Goal: Register for event/course

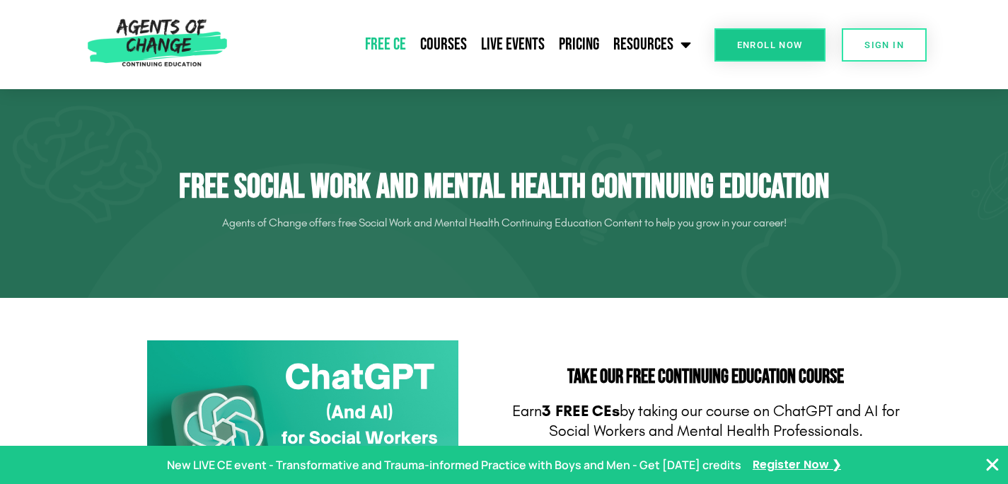
click at [403, 50] on link "Free CE" at bounding box center [385, 44] width 55 height 35
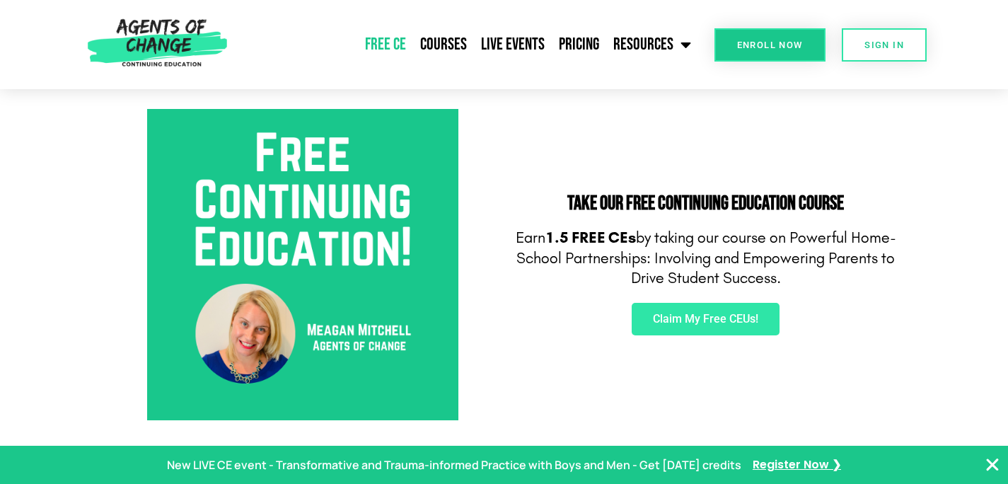
scroll to position [502, 0]
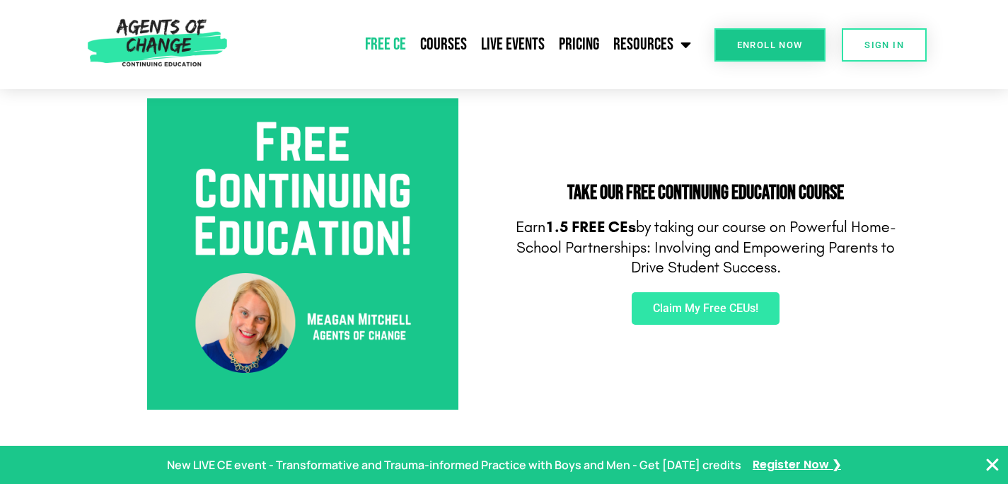
click at [394, 47] on link "Free CE" at bounding box center [385, 44] width 55 height 35
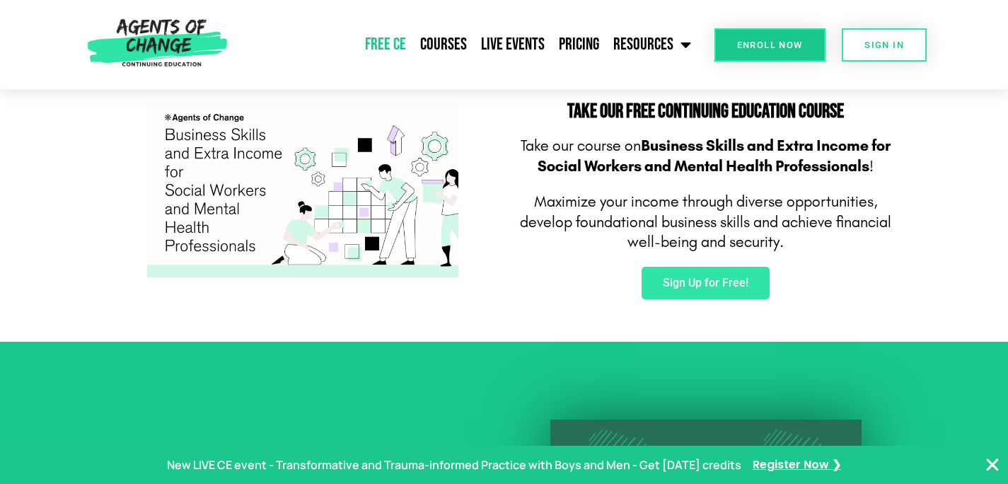
scroll to position [911, 0]
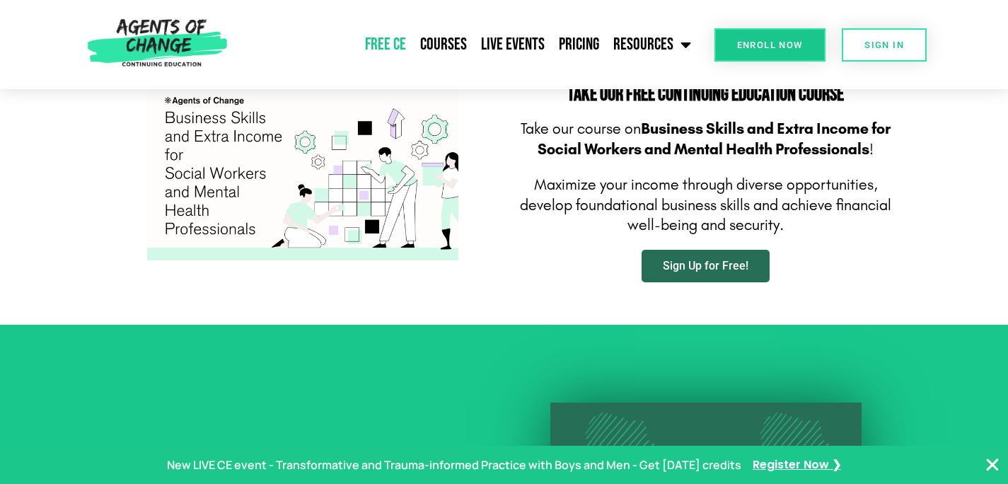
click at [720, 267] on span "Sign Up for Free!" at bounding box center [706, 265] width 86 height 11
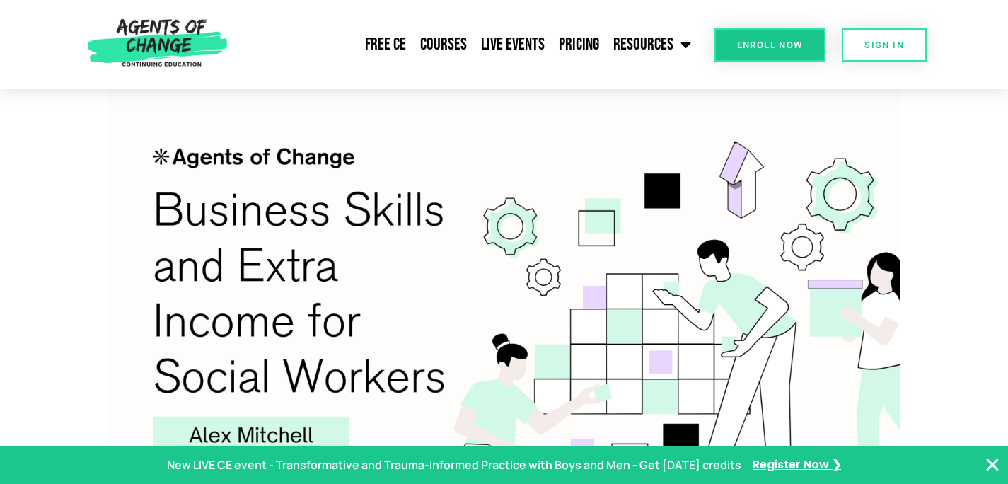
scroll to position [822, 0]
